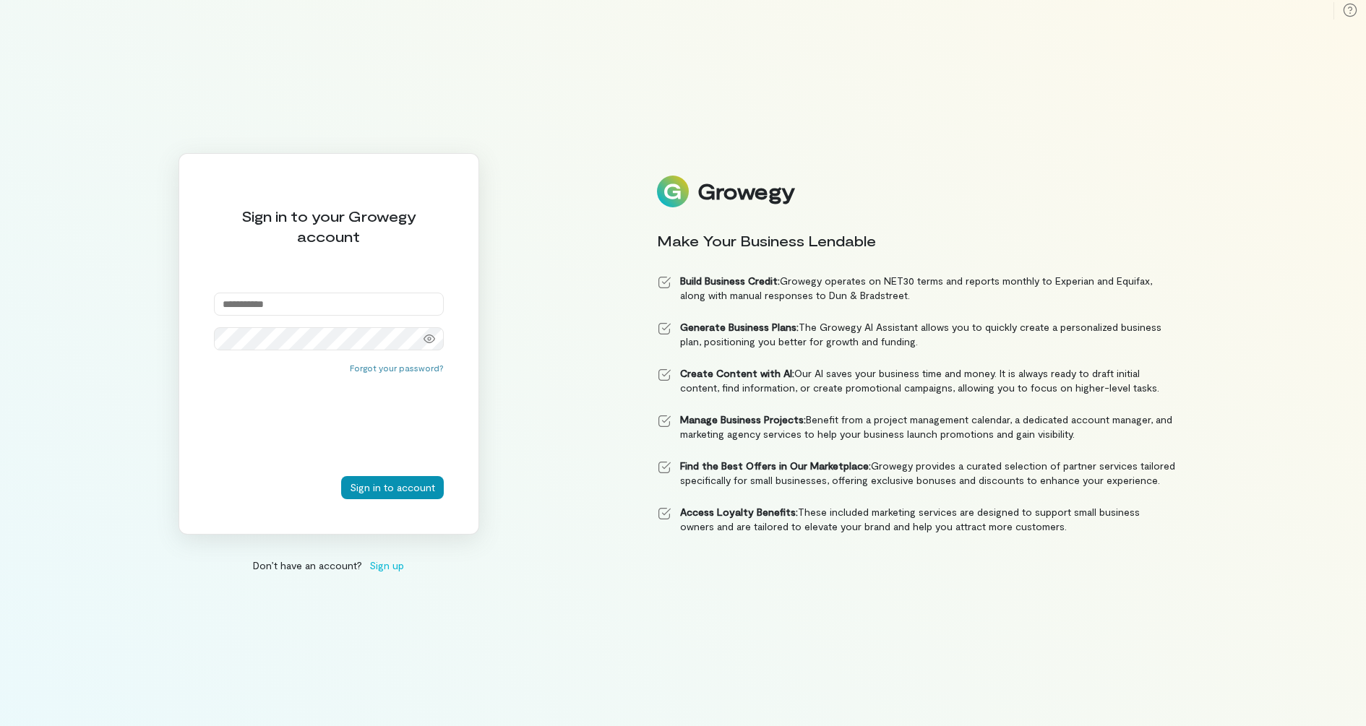
type input "**********"
click at [400, 489] on button "Sign in to account" at bounding box center [392, 487] width 103 height 23
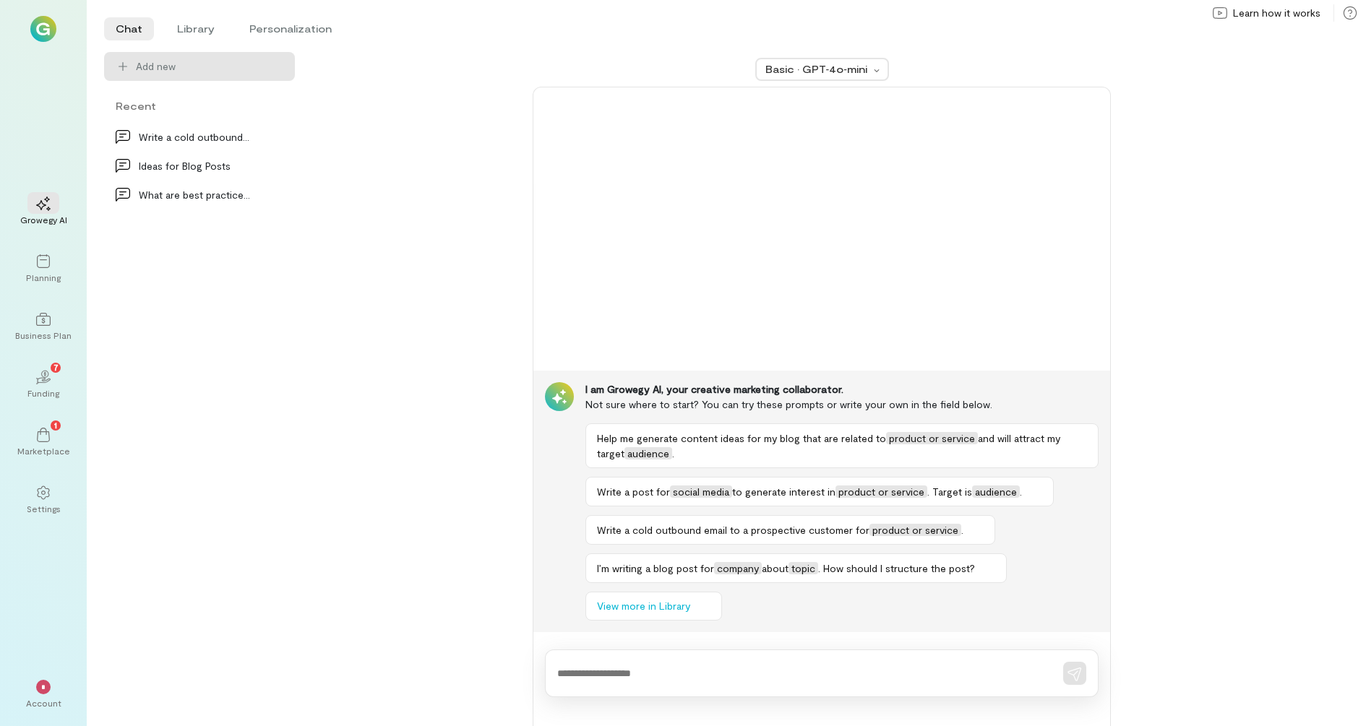
click at [640, 678] on textarea at bounding box center [801, 673] width 489 height 15
type textarea "*"
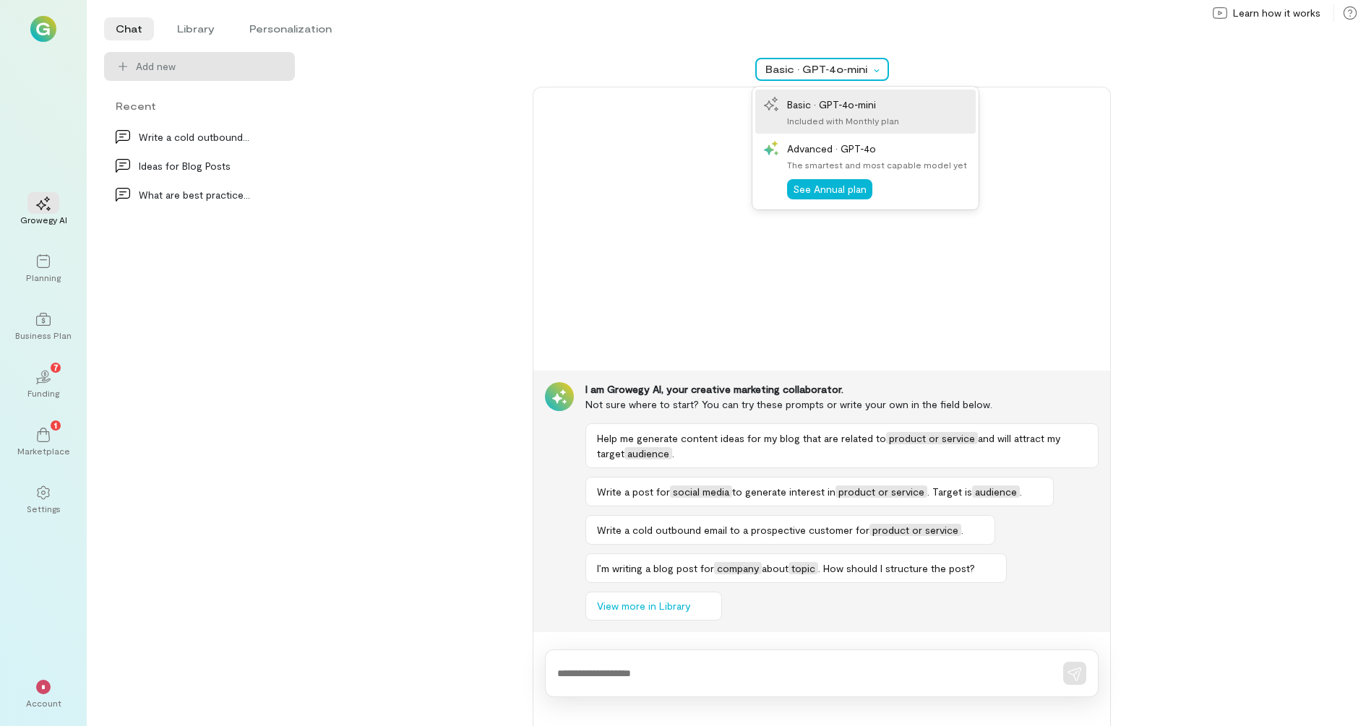
click at [846, 67] on div "Basic · GPT‑4o‑mini" at bounding box center [817, 69] width 104 height 14
click at [872, 150] on div "Advanced · GPT‑4o" at bounding box center [877, 148] width 180 height 15
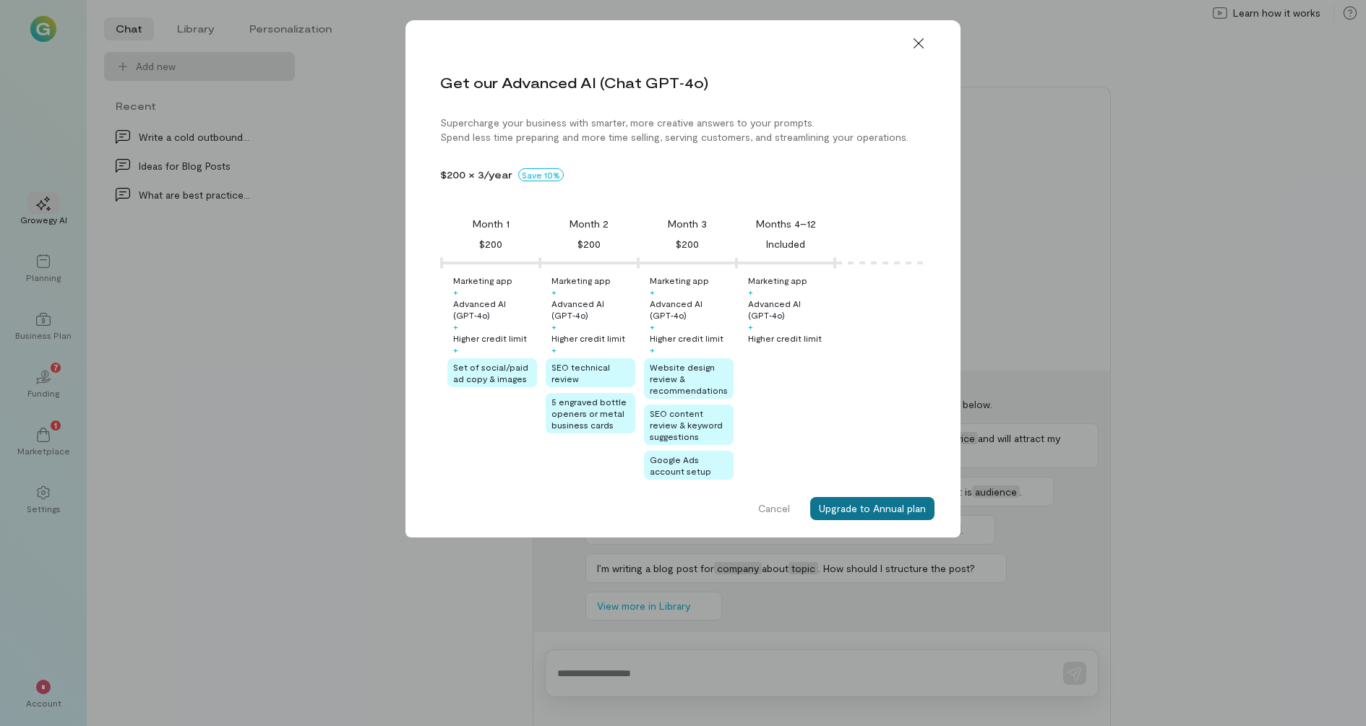
click at [837, 507] on button "Upgrade to Annual plan" at bounding box center [872, 508] width 124 height 23
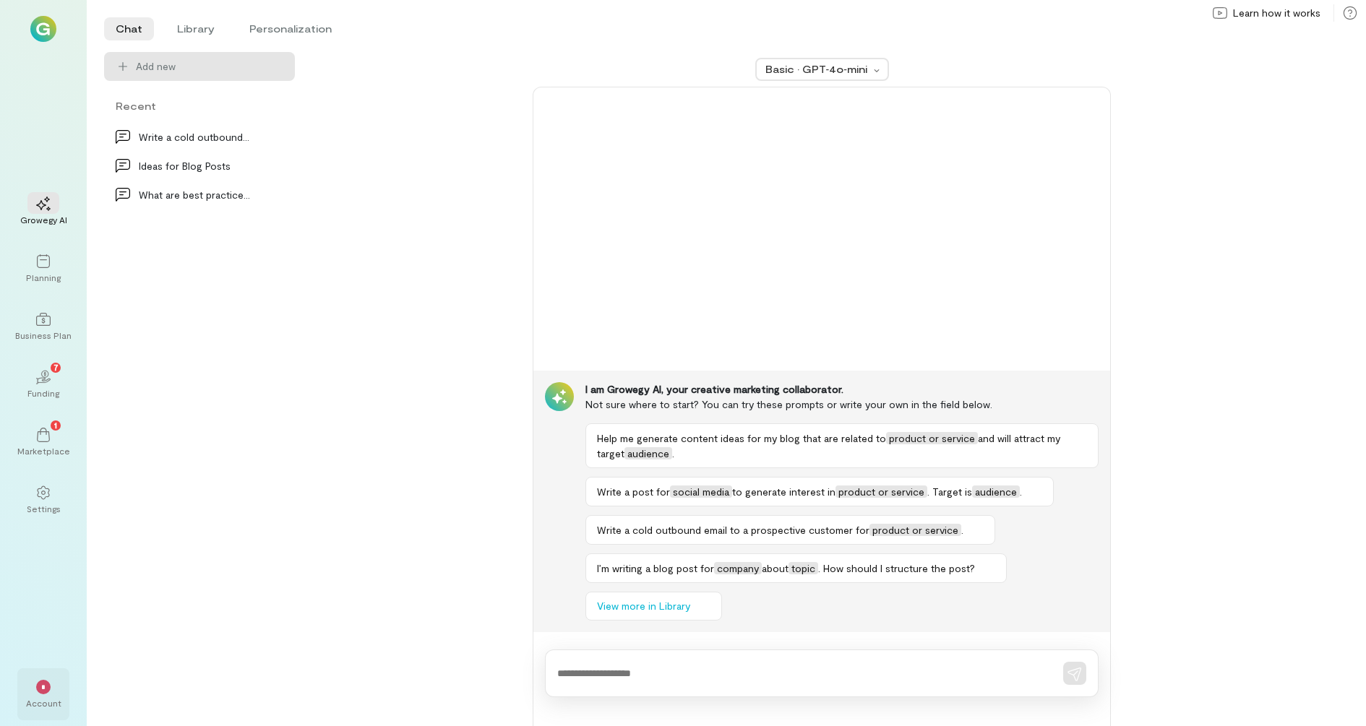
click at [40, 683] on div "*" at bounding box center [43, 687] width 14 height 14
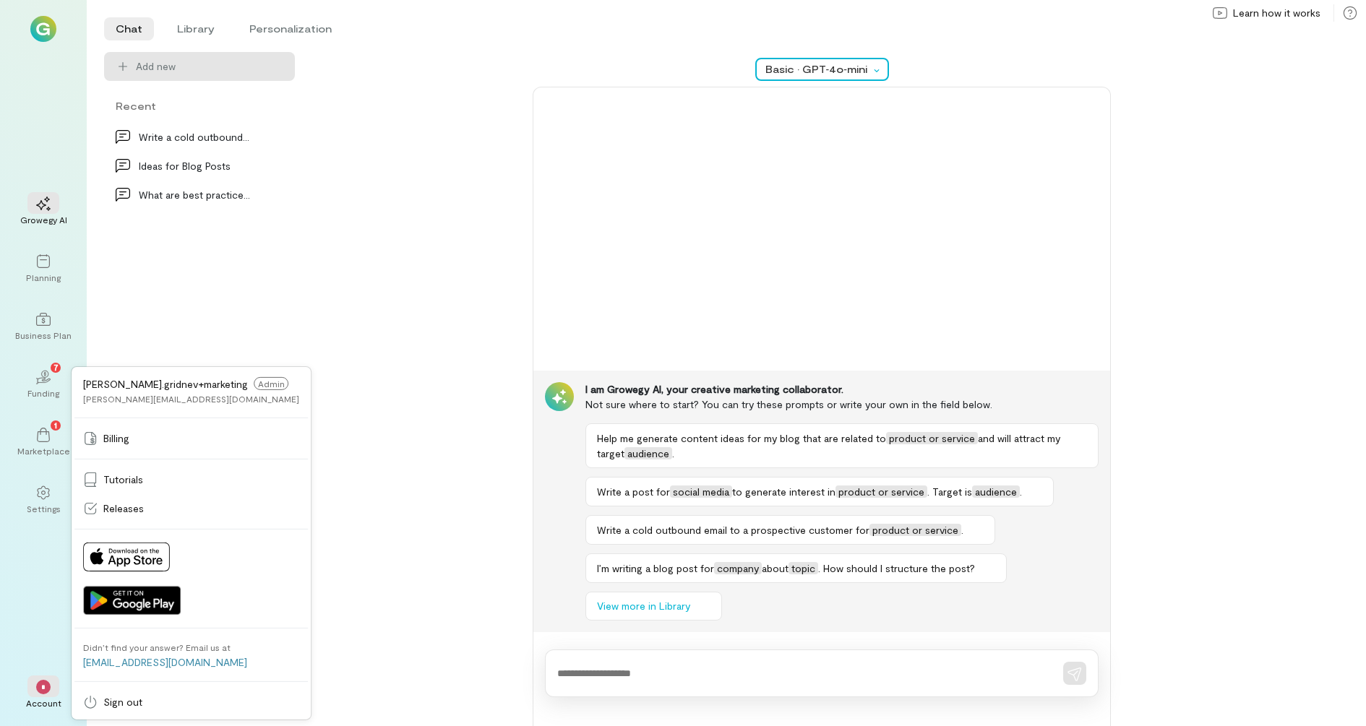
click at [843, 77] on div "Basic · GPT‑4o‑mini" at bounding box center [822, 69] width 134 height 23
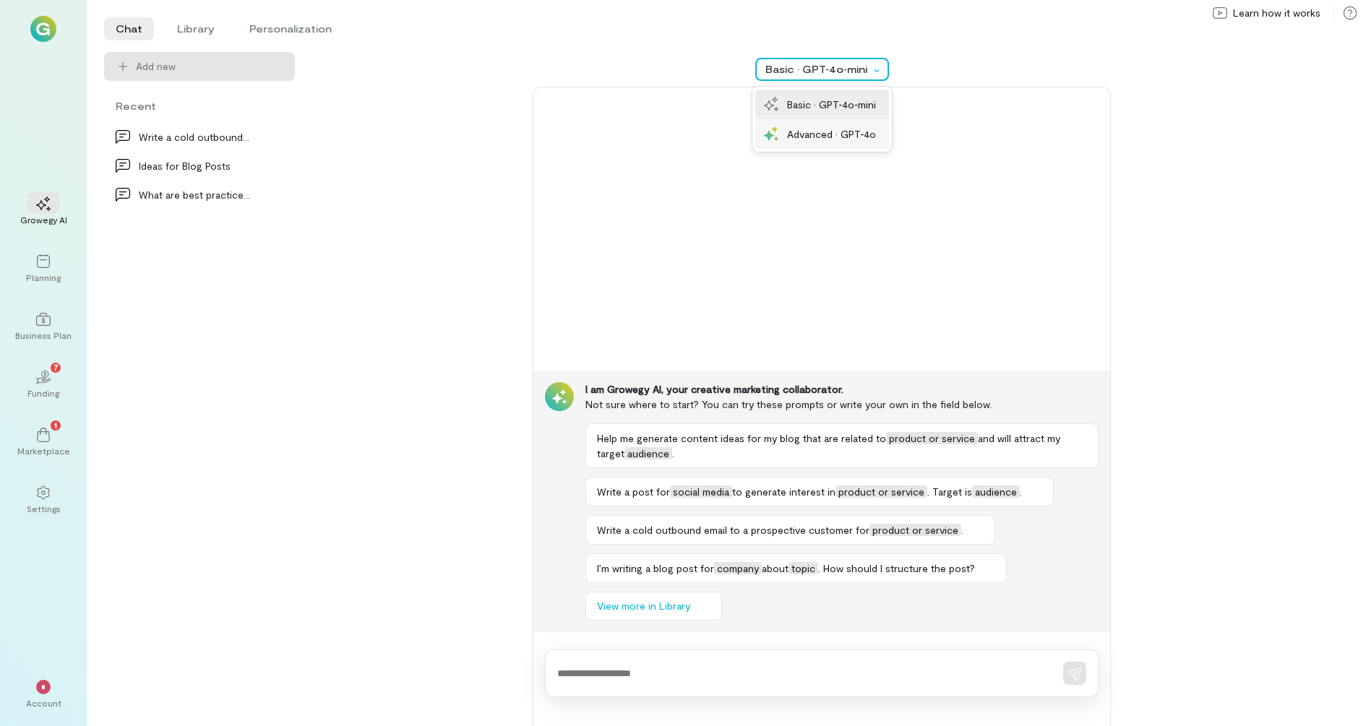
click at [821, 133] on div "Advanced · GPT‑4o" at bounding box center [832, 133] width 90 height 15
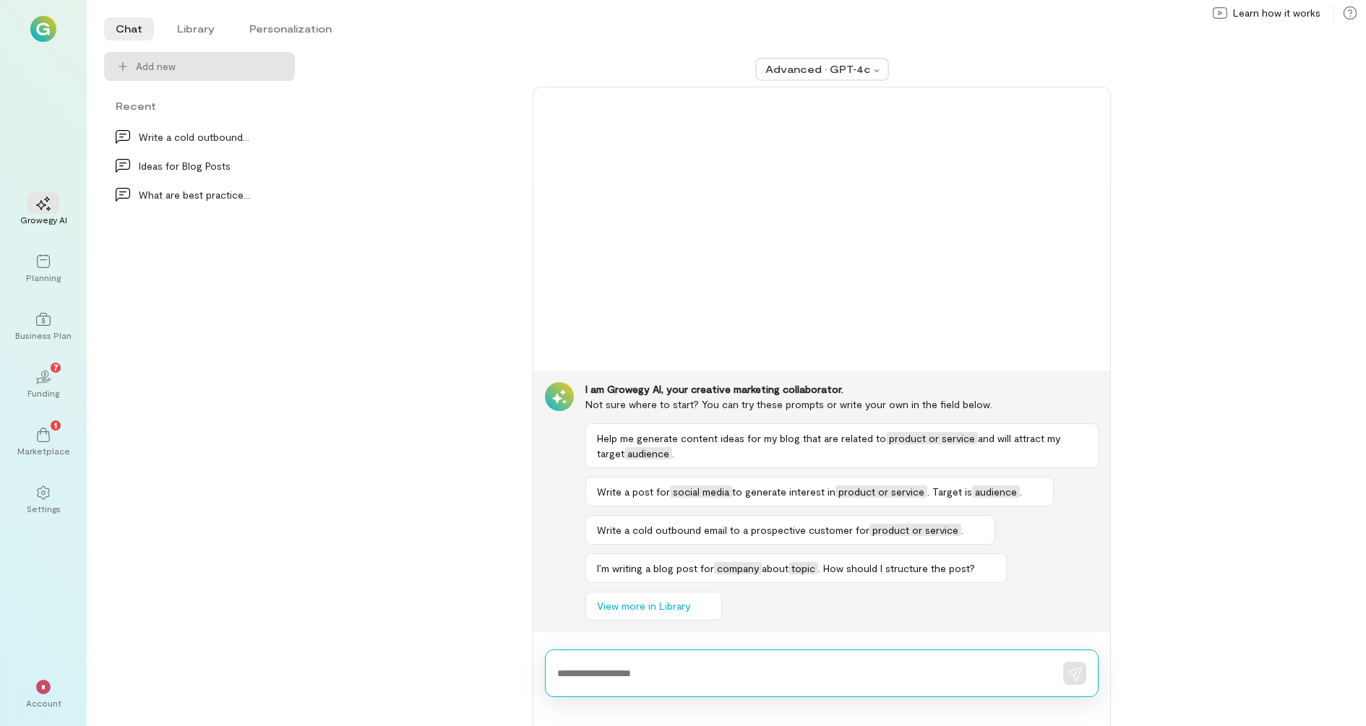
click at [689, 679] on textarea at bounding box center [801, 673] width 489 height 15
type textarea "**********"
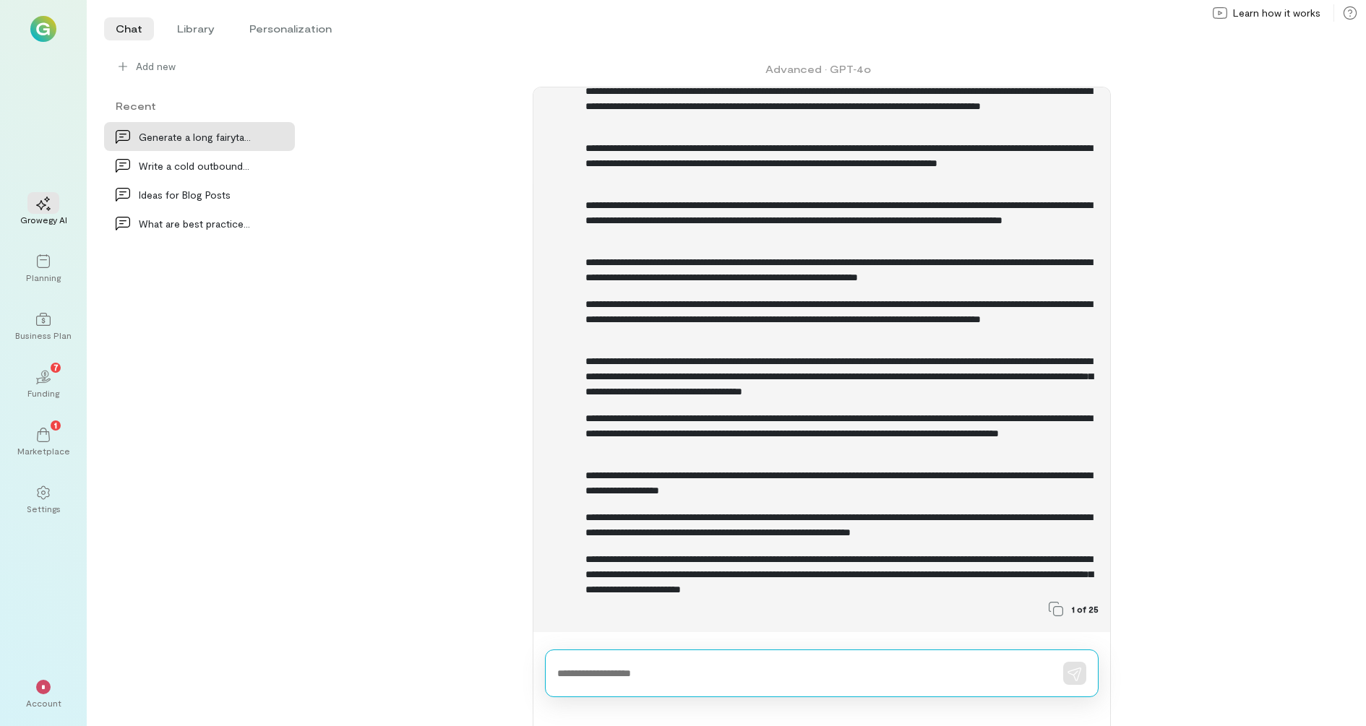
scroll to position [557, 0]
